Goal: Information Seeking & Learning: Find specific fact

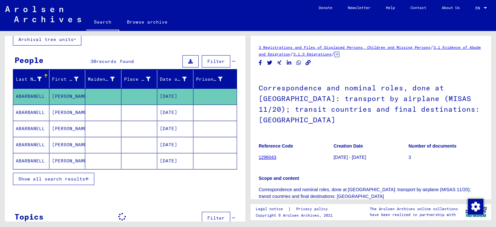
scroll to position [57, 0]
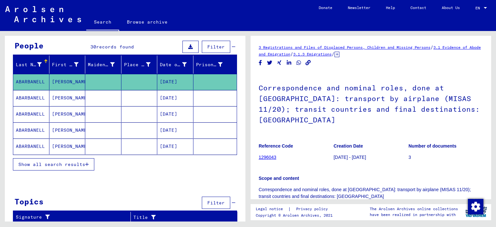
click at [235, 48] on icon at bounding box center [234, 47] width 4 height 5
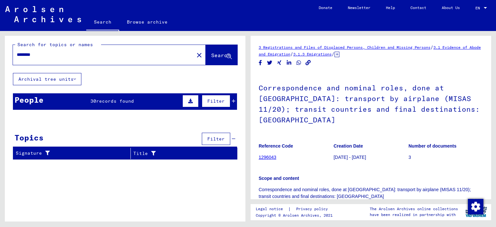
click at [235, 136] on mat-cell at bounding box center [216, 136] width 44 height 16
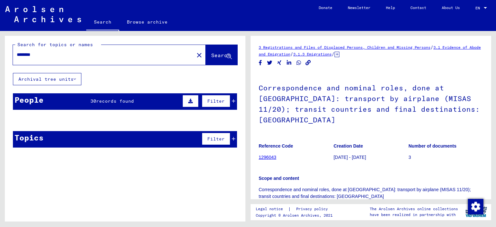
click at [235, 137] on mat-cell at bounding box center [216, 136] width 44 height 16
click at [235, 139] on mat-cell at bounding box center [216, 136] width 44 height 16
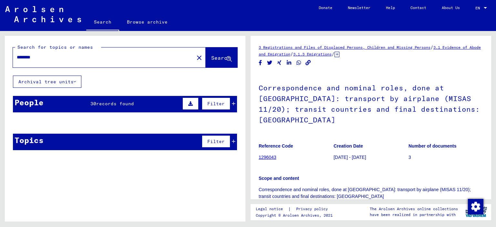
click at [330, 47] on link "3 Registrations and Files of Displaced Persons, Children and Missing Persons" at bounding box center [345, 47] width 172 height 5
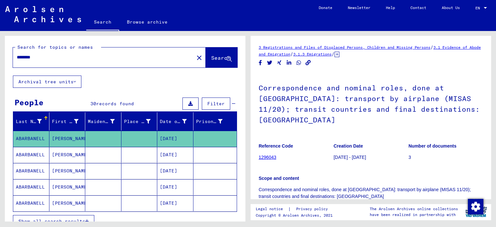
scroll to position [57, 0]
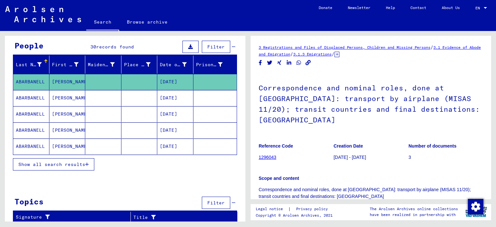
type input "*****"
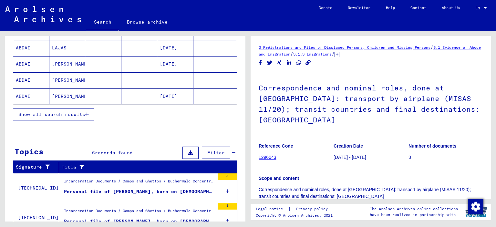
scroll to position [224, 0]
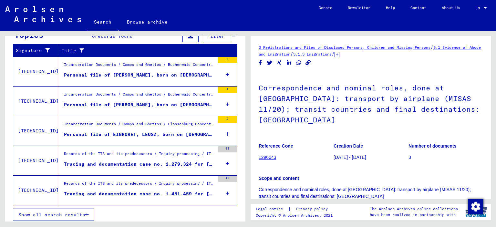
click at [228, 161] on icon at bounding box center [228, 164] width 4 height 23
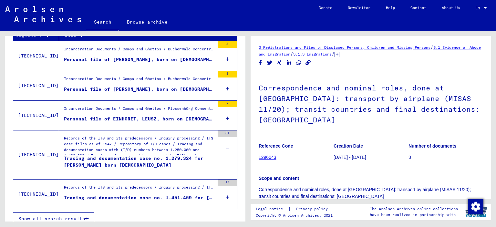
scroll to position [243, 0]
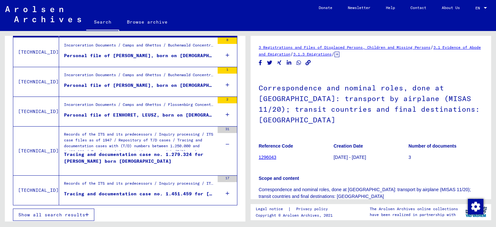
click at [230, 192] on div "17" at bounding box center [227, 190] width 19 height 29
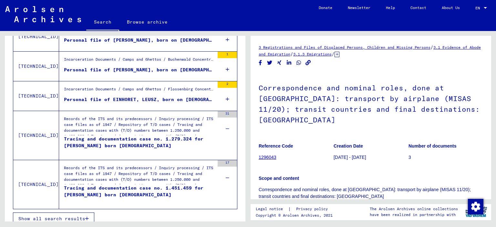
scroll to position [262, 0]
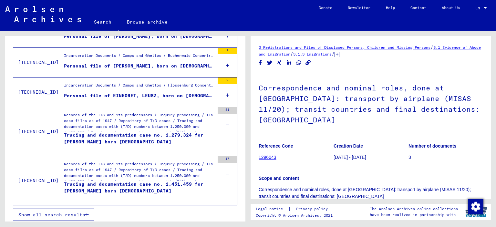
click at [67, 215] on button "Show all search results" at bounding box center [53, 215] width 81 height 12
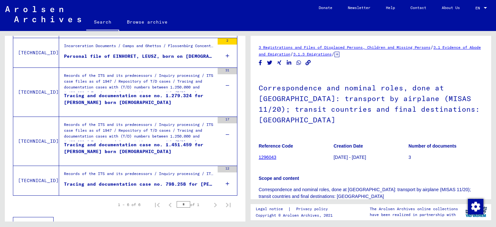
scroll to position [193, 0]
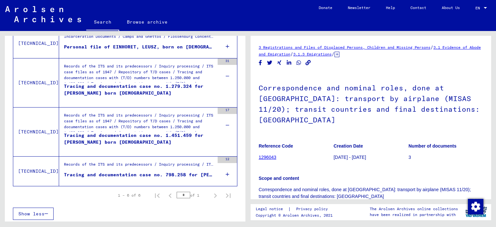
click at [229, 173] on div "12" at bounding box center [227, 171] width 19 height 29
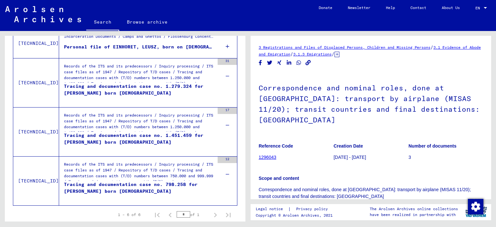
click at [135, 139] on div "Tracing and documentation case no. 1.451.459 for [PERSON_NAME] born [DEMOGRAPHI…" at bounding box center [139, 141] width 151 height 19
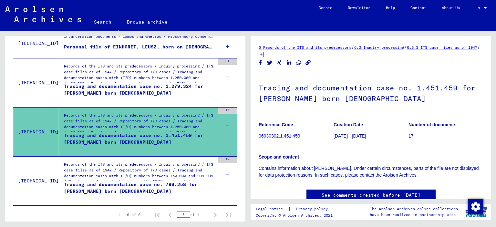
click at [418, 10] on link "Contact" at bounding box center [418, 8] width 31 height 16
click at [116, 188] on div "Tracing and documentation case no. 798.258 for [PERSON_NAME] born [DEMOGRAPHIC_…" at bounding box center [139, 190] width 151 height 19
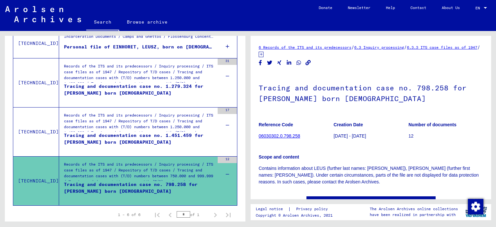
click at [122, 88] on div "Tracing and documentation case no. 1.279.324 for [PERSON_NAME] born [DEMOGRAPHI…" at bounding box center [139, 92] width 151 height 19
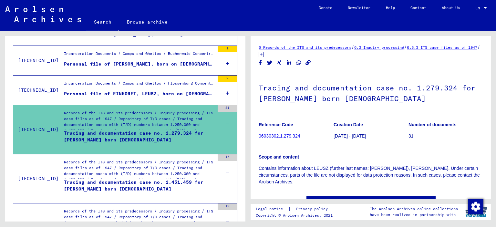
scroll to position [86, 0]
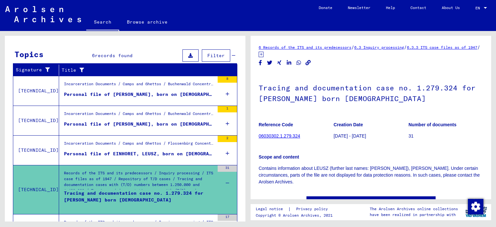
click at [165, 151] on div "Personal file of EINHORET, LEUSZ, born on [DEMOGRAPHIC_DATA]" at bounding box center [139, 154] width 151 height 7
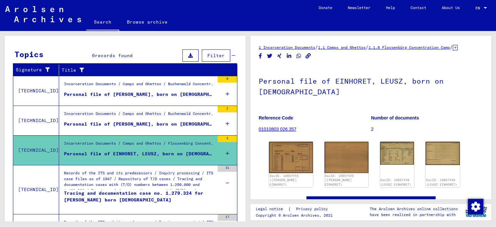
click at [154, 123] on div "Personal file of [PERSON_NAME], born on [DEMOGRAPHIC_DATA]" at bounding box center [139, 124] width 151 height 7
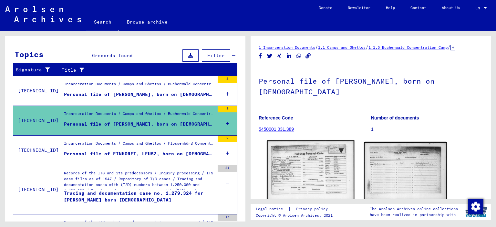
click at [293, 167] on img at bounding box center [310, 170] width 87 height 61
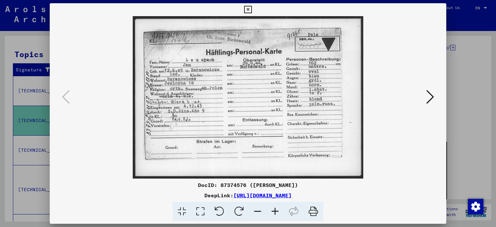
click at [252, 10] on icon at bounding box center [247, 10] width 7 height 8
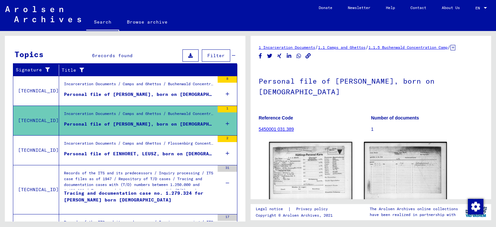
click at [167, 95] on div "Personal file of [PERSON_NAME], born on [DEMOGRAPHIC_DATA]" at bounding box center [139, 94] width 151 height 7
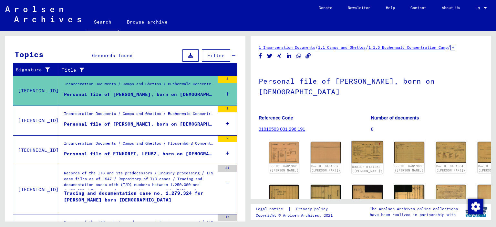
click at [353, 145] on img at bounding box center [368, 152] width 32 height 22
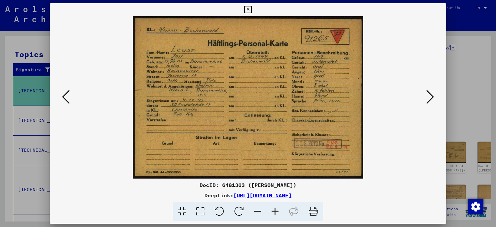
click at [430, 98] on icon at bounding box center [431, 97] width 8 height 16
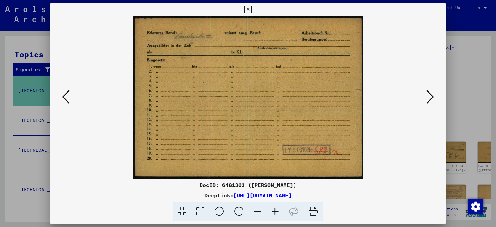
click at [430, 98] on icon at bounding box center [431, 97] width 8 height 16
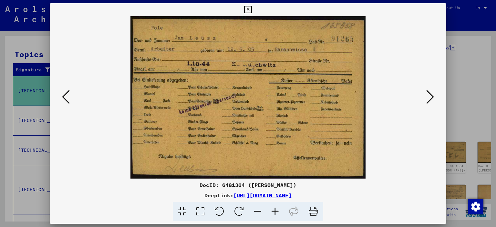
click at [428, 97] on icon at bounding box center [431, 97] width 8 height 16
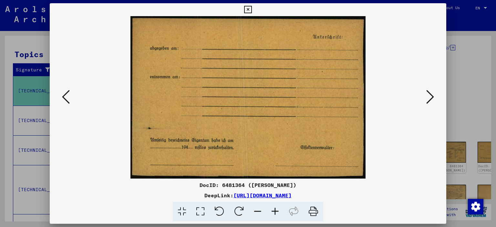
click at [428, 97] on icon at bounding box center [431, 97] width 8 height 16
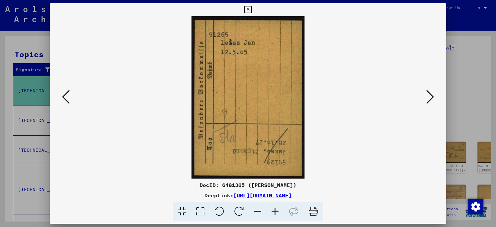
click at [428, 97] on icon at bounding box center [431, 97] width 8 height 16
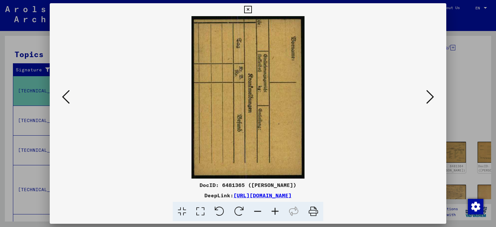
click at [428, 97] on icon at bounding box center [431, 97] width 8 height 16
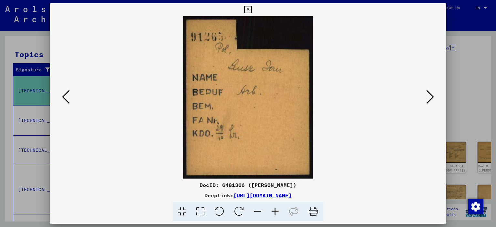
click at [428, 97] on icon at bounding box center [431, 97] width 8 height 16
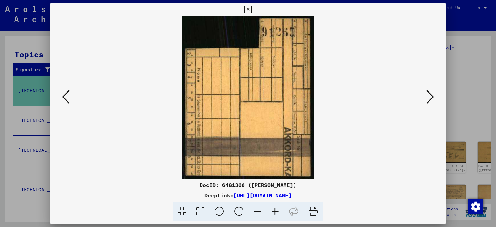
click at [428, 97] on icon at bounding box center [431, 97] width 8 height 16
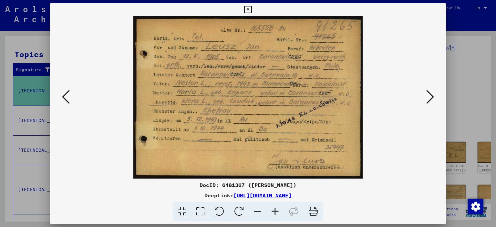
click at [428, 97] on icon at bounding box center [431, 97] width 8 height 16
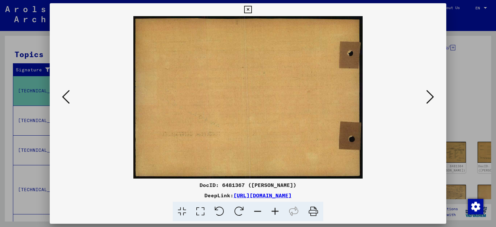
click at [67, 98] on icon at bounding box center [66, 97] width 8 height 16
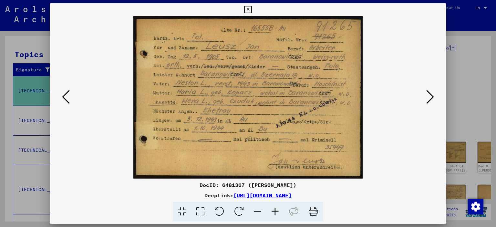
click at [252, 9] on icon at bounding box center [247, 10] width 7 height 8
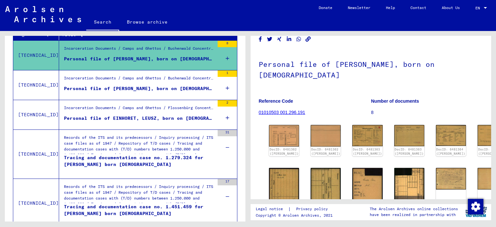
scroll to position [107, 0]
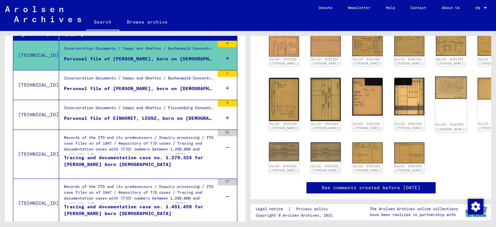
click at [435, 77] on img at bounding box center [451, 88] width 32 height 22
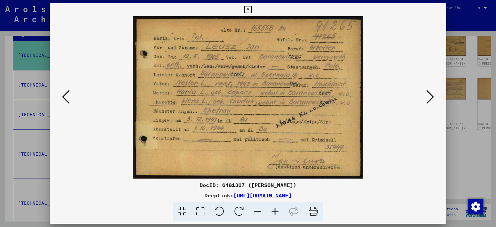
click at [252, 7] on icon at bounding box center [247, 10] width 7 height 8
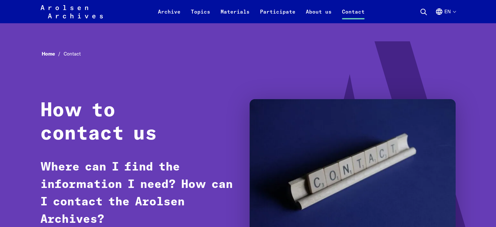
scroll to position [34, 0]
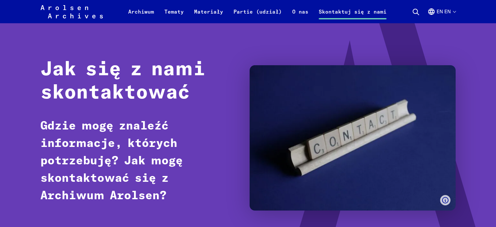
click at [447, 7] on block-lang-switcher "en en Language selection Close language selection Deutsch English Français Pols…" at bounding box center [442, 12] width 28 height 16
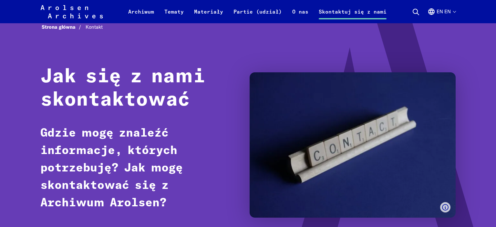
click at [445, 11] on button "en en" at bounding box center [442, 16] width 28 height 16
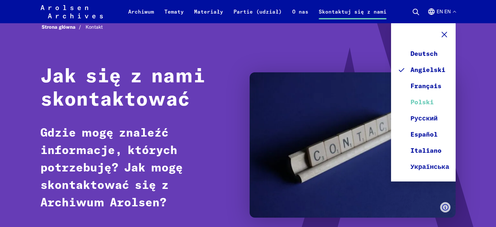
click at [442, 102] on link "Polski" at bounding box center [424, 102] width 52 height 16
